Goal: Task Accomplishment & Management: Use online tool/utility

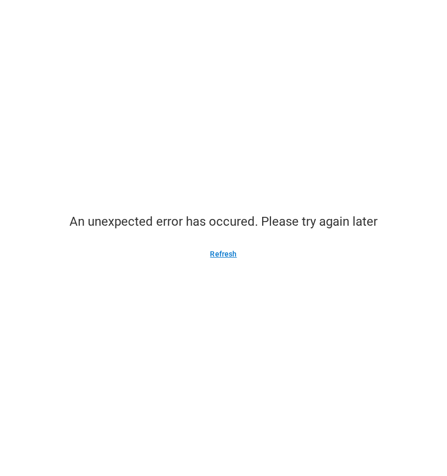
click at [219, 254] on button "Refresh" at bounding box center [223, 253] width 52 height 17
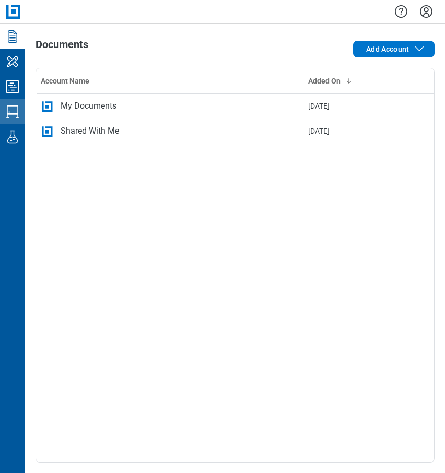
click at [13, 112] on icon "Studio Sessions" at bounding box center [12, 111] width 17 height 17
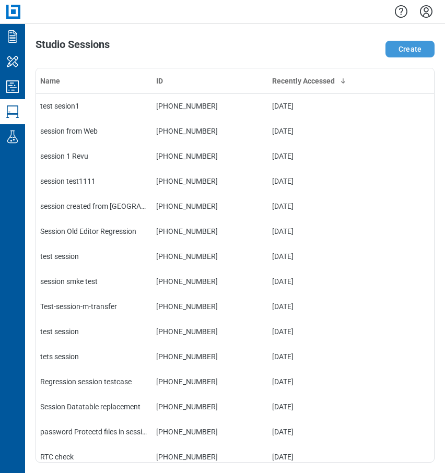
click at [411, 50] on button "Create" at bounding box center [409, 49] width 49 height 17
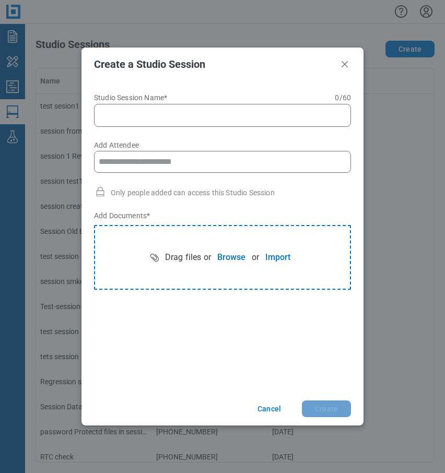
click at [187, 115] on input "Studio Session Name* 0 of 60 characters 0 / 60" at bounding box center [224, 115] width 243 height 13
drag, startPoint x: 187, startPoint y: 115, endPoint x: 190, endPoint y: 104, distance: 11.3
click at [189, 113] on input "Studio Session Name* 0 of 60 characters 0 / 60" at bounding box center [224, 115] width 243 height 13
type input "**********"
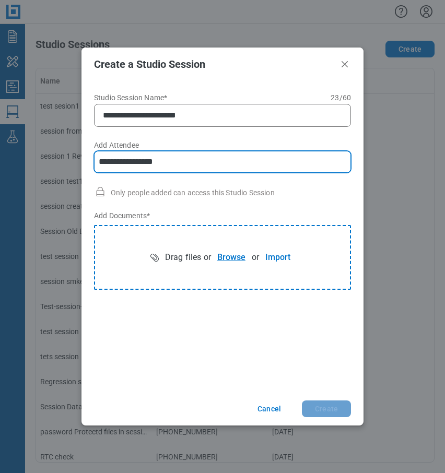
type input "**********"
click at [233, 253] on button "Browse" at bounding box center [231, 257] width 41 height 21
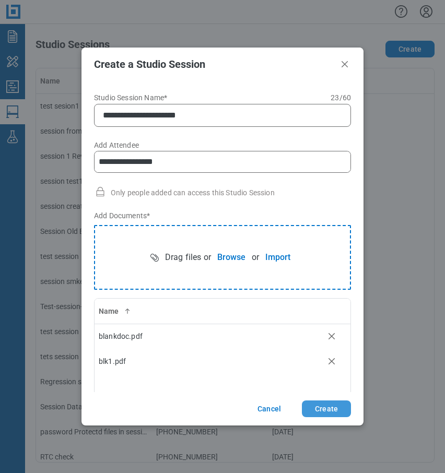
click at [323, 408] on button "Create" at bounding box center [326, 409] width 49 height 17
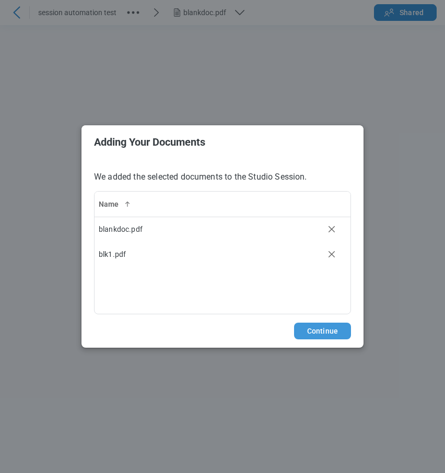
click at [319, 333] on button "Continue" at bounding box center [322, 331] width 57 height 17
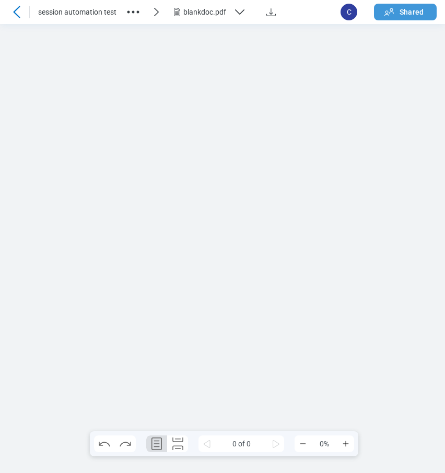
click at [414, 16] on div "session automation test blankdoc.pdf C Shared 0 of 0 0%" at bounding box center [222, 236] width 445 height 473
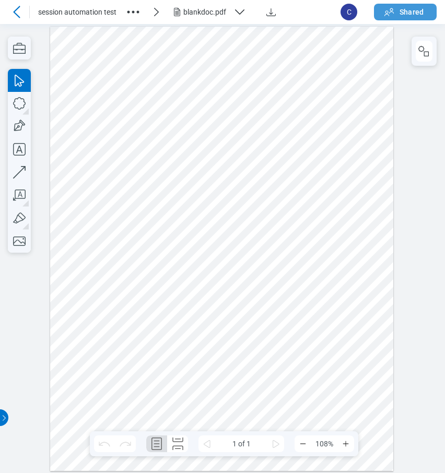
click at [411, 15] on span "Shared" at bounding box center [412, 12] width 24 height 10
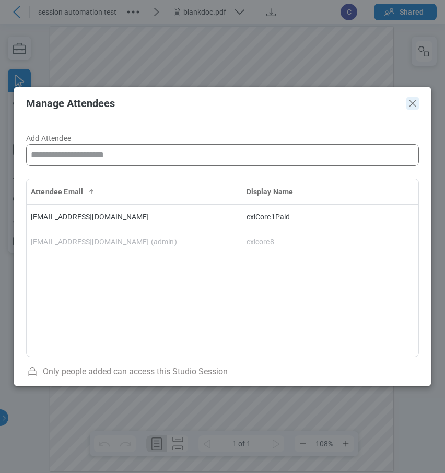
click at [414, 105] on icon "Close" at bounding box center [412, 103] width 13 height 13
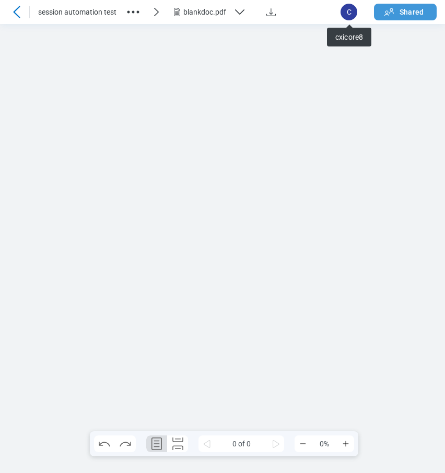
click at [421, 16] on span "Shared" at bounding box center [412, 12] width 24 height 10
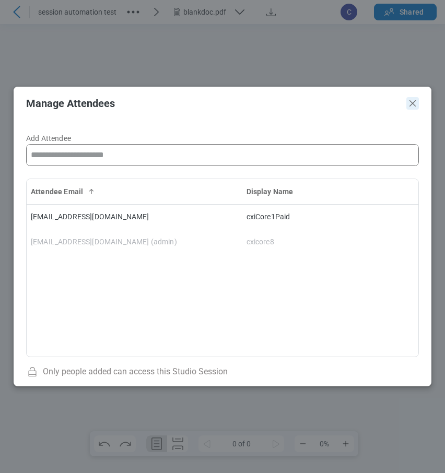
click at [414, 105] on icon "Close" at bounding box center [412, 103] width 13 height 13
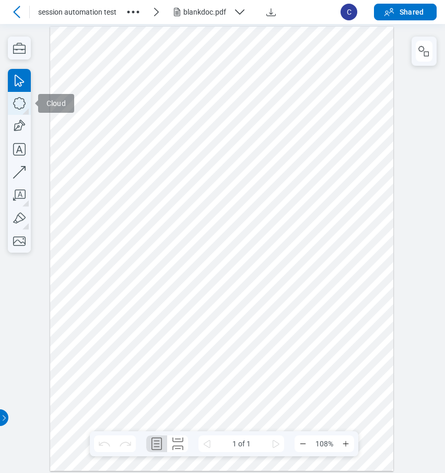
click at [19, 105] on icon "button" at bounding box center [19, 103] width 23 height 23
click at [215, 14] on div "blankdoc.pdf" at bounding box center [206, 12] width 46 height 10
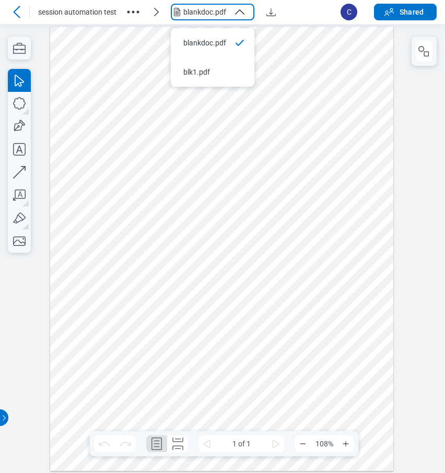
click at [129, 13] on circle "button" at bounding box center [128, 12] width 3 height 3
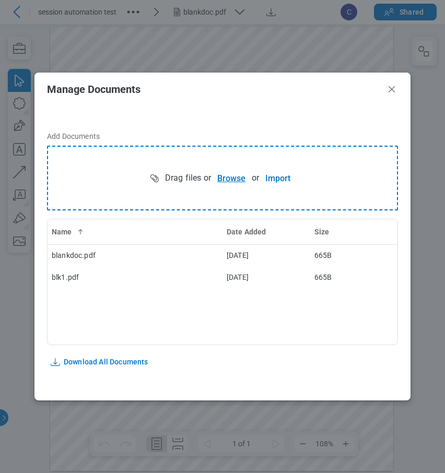
click at [229, 173] on button "Browse" at bounding box center [231, 178] width 41 height 21
drag, startPoint x: 390, startPoint y: 90, endPoint x: 280, endPoint y: 26, distance: 126.7
click at [390, 90] on icon "Close" at bounding box center [391, 89] width 13 height 13
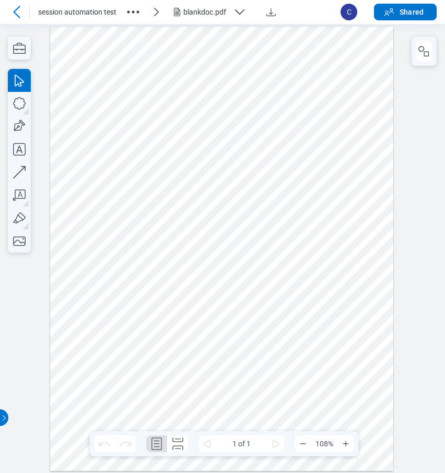
click at [195, 9] on div "blankdoc.pdf" at bounding box center [206, 12] width 46 height 10
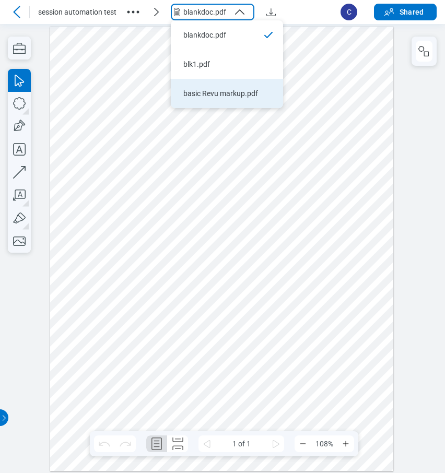
click at [198, 95] on div "basic Revu markup.pdf" at bounding box center [220, 93] width 75 height 10
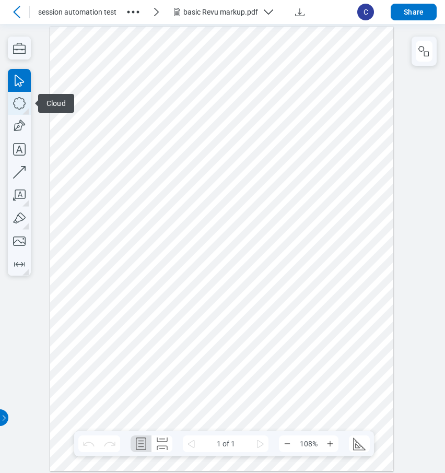
click at [20, 104] on icon "button" at bounding box center [19, 103] width 23 height 23
drag, startPoint x: 167, startPoint y: 295, endPoint x: 205, endPoint y: 326, distance: 49.0
click at [210, 333] on div at bounding box center [222, 248] width 344 height 444
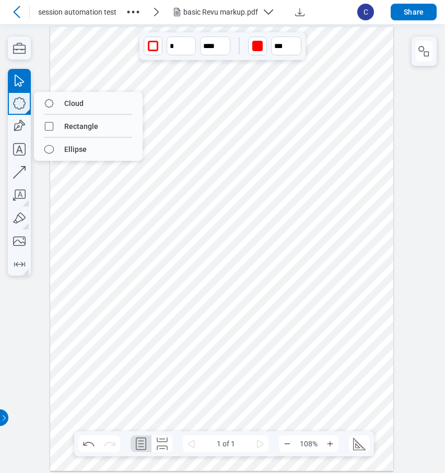
click at [22, 107] on icon "button" at bounding box center [19, 103] width 23 height 23
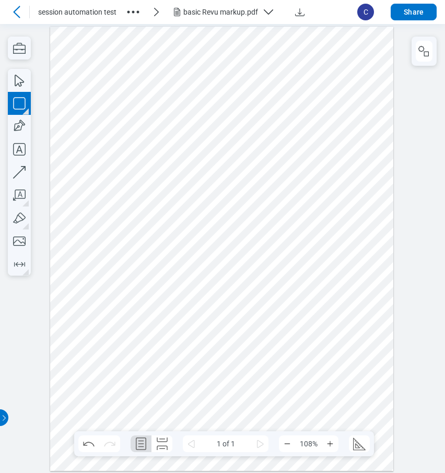
drag, startPoint x: 226, startPoint y: 297, endPoint x: 247, endPoint y: 335, distance: 43.2
click at [247, 338] on div at bounding box center [222, 248] width 344 height 444
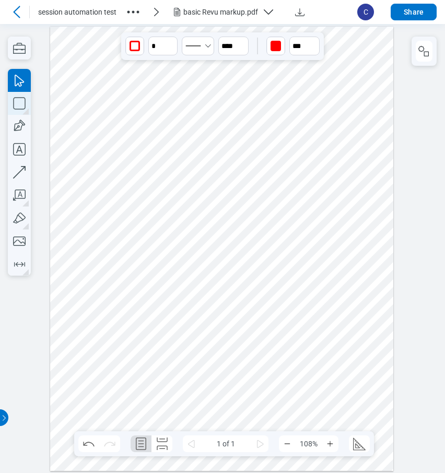
click at [24, 108] on icon "button" at bounding box center [19, 103] width 23 height 23
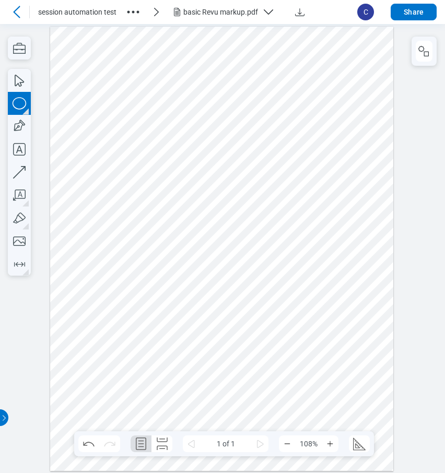
drag, startPoint x: 189, startPoint y: 353, endPoint x: 236, endPoint y: 373, distance: 50.5
click at [236, 373] on div at bounding box center [222, 248] width 344 height 444
drag, startPoint x: 273, startPoint y: 370, endPoint x: 165, endPoint y: 277, distance: 142.6
click at [272, 364] on div at bounding box center [222, 248] width 344 height 444
drag, startPoint x: 136, startPoint y: 272, endPoint x: 285, endPoint y: 378, distance: 182.6
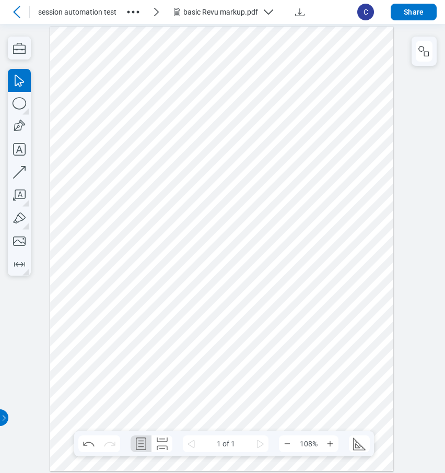
click at [285, 378] on div at bounding box center [222, 248] width 344 height 444
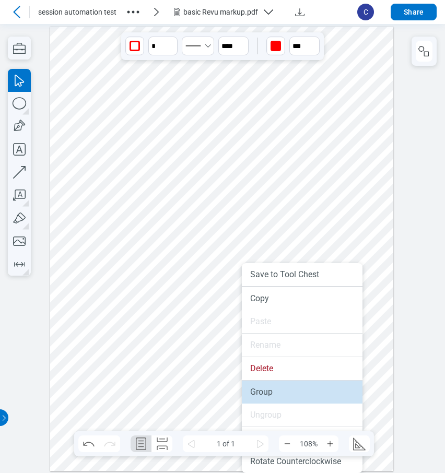
click at [271, 385] on li "Group" at bounding box center [302, 392] width 121 height 23
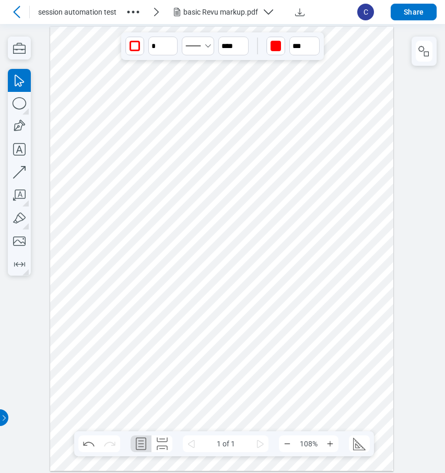
click at [318, 297] on div at bounding box center [222, 248] width 344 height 444
click at [198, 308] on div at bounding box center [222, 248] width 344 height 444
drag, startPoint x: 193, startPoint y: 310, endPoint x: 323, endPoint y: 253, distance: 142.0
click at [320, 252] on div at bounding box center [222, 248] width 344 height 444
click at [333, 350] on div at bounding box center [222, 248] width 344 height 444
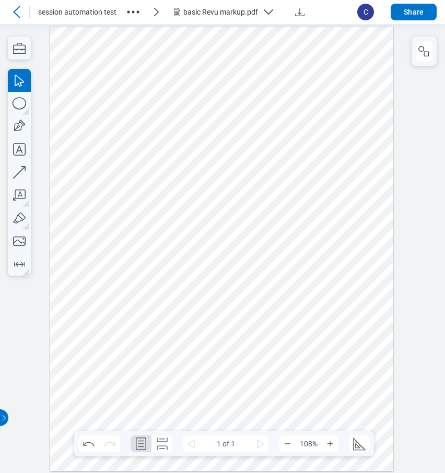
click at [336, 274] on div at bounding box center [222, 248] width 344 height 444
drag, startPoint x: 331, startPoint y: 273, endPoint x: 153, endPoint y: 306, distance: 181.7
click at [153, 306] on div at bounding box center [222, 248] width 344 height 444
click at [298, 308] on div at bounding box center [222, 248] width 344 height 444
click at [145, 295] on div at bounding box center [222, 248] width 344 height 444
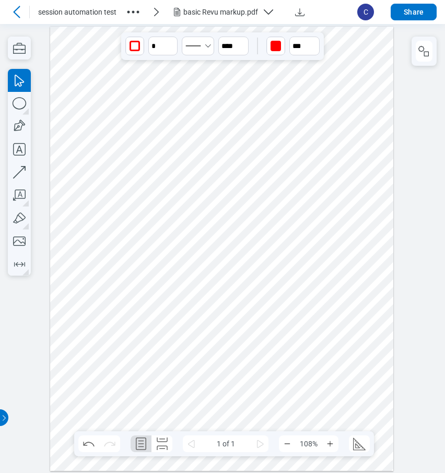
drag, startPoint x: 142, startPoint y: 294, endPoint x: 310, endPoint y: 315, distance: 169.6
click at [310, 315] on div at bounding box center [222, 248] width 344 height 444
click at [226, 300] on div at bounding box center [222, 248] width 344 height 444
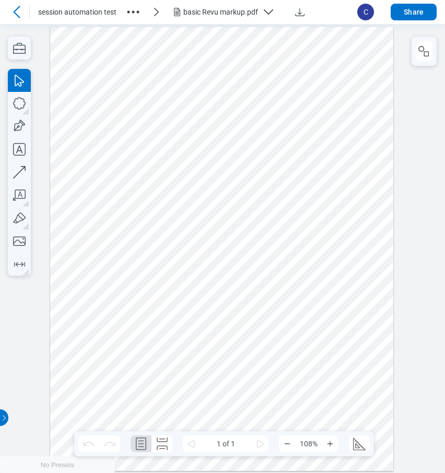
click at [130, 13] on icon "button" at bounding box center [133, 12] width 17 height 17
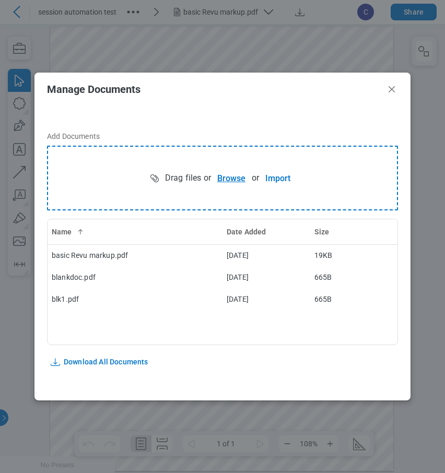
click at [228, 178] on button "Browse" at bounding box center [231, 178] width 41 height 21
click at [393, 91] on icon "Close" at bounding box center [392, 89] width 6 height 6
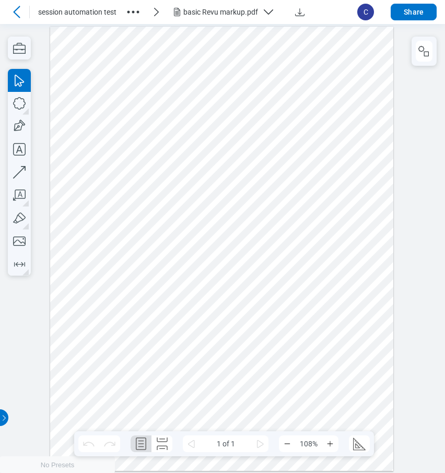
click at [210, 17] on div "basic Revu markup.pdf" at bounding box center [227, 12] width 112 height 13
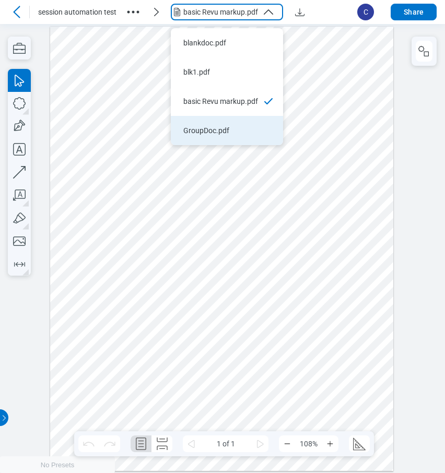
click at [211, 126] on div "GroupDoc.pdf" at bounding box center [220, 130] width 75 height 10
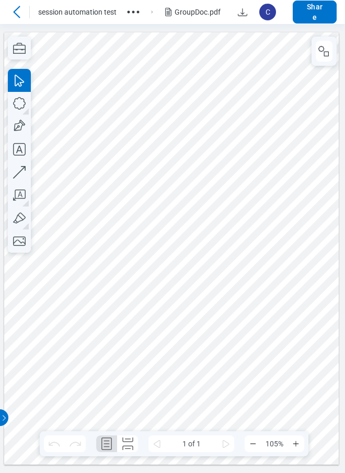
drag, startPoint x: 295, startPoint y: 98, endPoint x: 322, endPoint y: 99, distance: 26.7
click at [295, 98] on div at bounding box center [171, 248] width 335 height 433
click at [272, 83] on div at bounding box center [171, 248] width 335 height 433
click at [324, 55] on rect "button" at bounding box center [326, 53] width 5 height 5
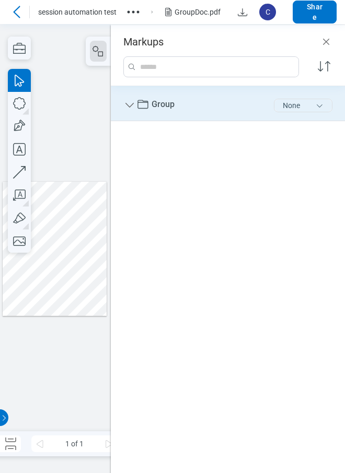
drag, startPoint x: 283, startPoint y: 105, endPoint x: 277, endPoint y: 111, distance: 8.1
click at [283, 105] on button "None" at bounding box center [303, 106] width 58 height 14
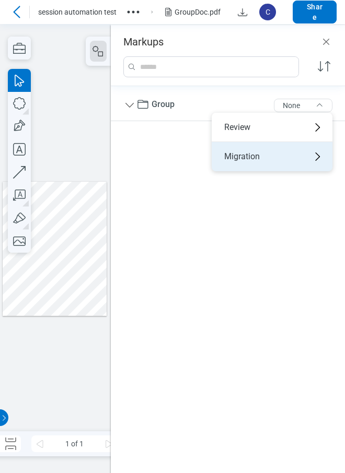
click at [247, 160] on div "Migration" at bounding box center [272, 156] width 121 height 29
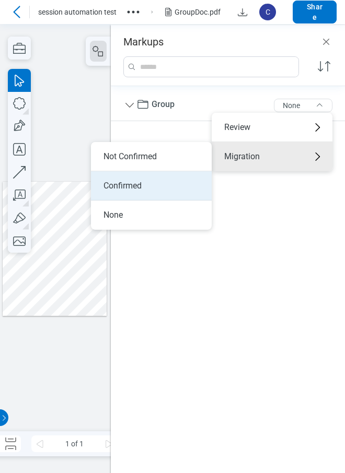
click at [149, 187] on li "Confirmed" at bounding box center [151, 185] width 121 height 29
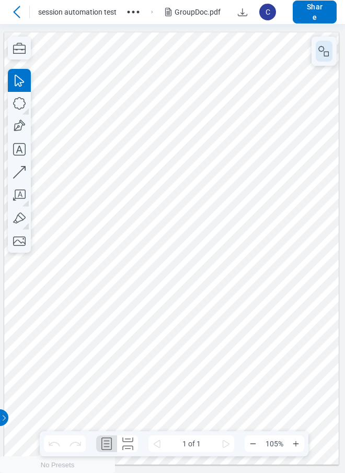
click at [321, 51] on icon "button" at bounding box center [321, 49] width 6 height 6
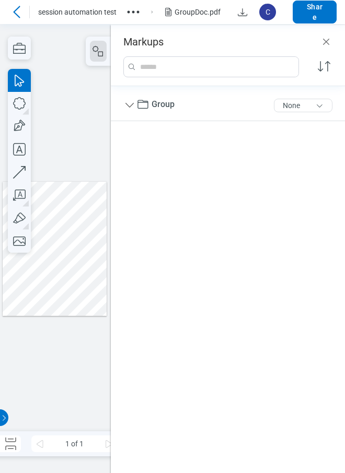
click at [185, 222] on div "Group 5 of 300 characters None" at bounding box center [228, 274] width 234 height 377
